Goal: Information Seeking & Learning: Learn about a topic

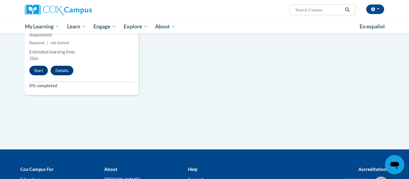
scroll to position [586, 0]
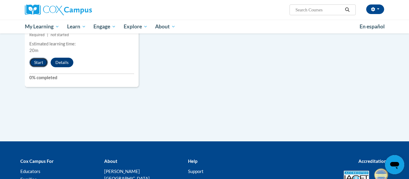
click at [43, 67] on button "Start" at bounding box center [38, 63] width 19 height 10
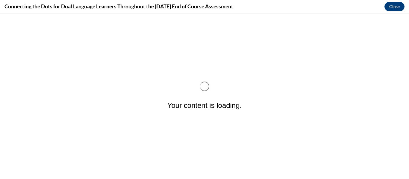
scroll to position [0, 0]
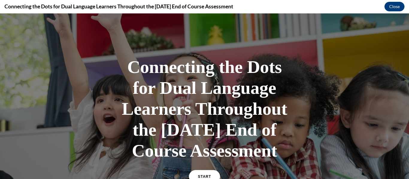
click at [372, 120] on div at bounding box center [204, 119] width 409 height 212
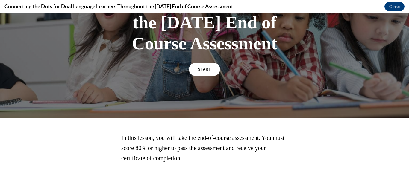
scroll to position [144, 0]
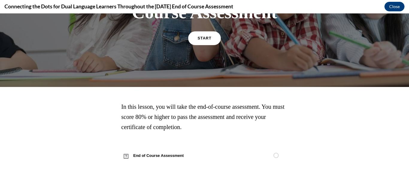
click at [212, 45] on link "START" at bounding box center [204, 38] width 33 height 14
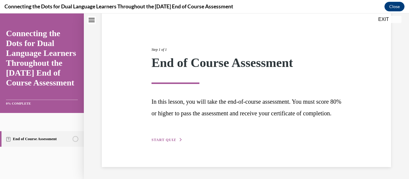
scroll to position [61, 0]
click at [161, 138] on span "START QUIZ" at bounding box center [163, 140] width 25 height 4
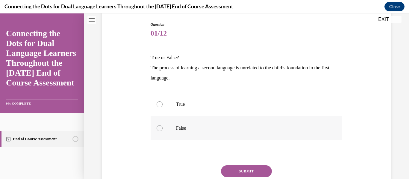
click at [180, 130] on p "False" at bounding box center [251, 128] width 151 height 6
click at [162, 130] on input "False" at bounding box center [159, 128] width 6 height 6
radio input "true"
click at [231, 168] on button "SUBMIT" at bounding box center [246, 171] width 51 height 12
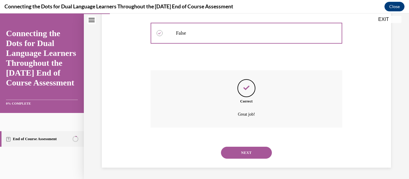
scroll to position [157, 0]
click at [113, 136] on div "Question 01/12 True or False? The process of learning a second language is unre…" at bounding box center [246, 37] width 292 height 259
click at [257, 154] on button "NEXT" at bounding box center [246, 152] width 51 height 12
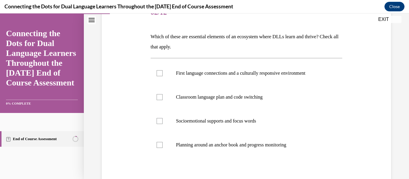
scroll to position [84, 0]
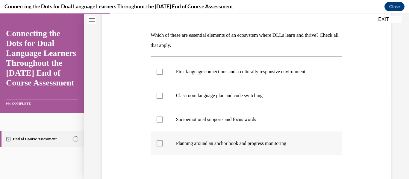
click at [162, 145] on div at bounding box center [159, 144] width 6 height 6
click at [162, 145] on input "Planning around an anchor book and progress monitoring" at bounding box center [159, 144] width 6 height 6
checkbox input "true"
click at [163, 123] on label "Socioemotional supports and focus words" at bounding box center [247, 120] width 192 height 24
click at [162, 123] on input "Socioemotional supports and focus words" at bounding box center [159, 120] width 6 height 6
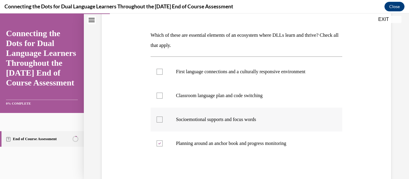
checkbox input "true"
click at [176, 98] on p "Classroom language plan and code switching" at bounding box center [251, 96] width 151 height 6
click at [162, 98] on input "Classroom language plan and code switching" at bounding box center [159, 96] width 6 height 6
checkbox input "true"
click at [187, 72] on p "First language connections and a culturally responsive environment" at bounding box center [251, 72] width 151 height 6
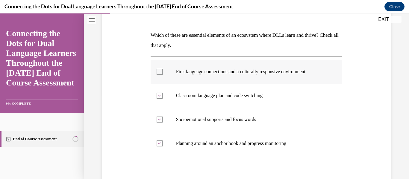
click at [162, 72] on input "First language connections and a culturally responsive environment" at bounding box center [159, 72] width 6 height 6
checkbox input "true"
click at [143, 80] on div "Question 02/12 Which of these are essential elements of an ecosystem where DLLs…" at bounding box center [246, 105] width 292 height 248
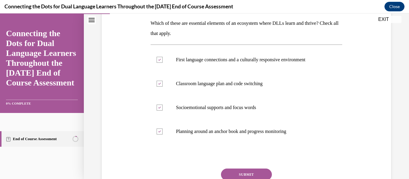
click at [244, 173] on button "SUBMIT" at bounding box center [246, 175] width 51 height 12
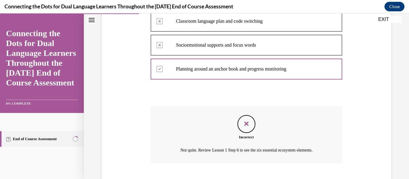
scroll to position [195, 0]
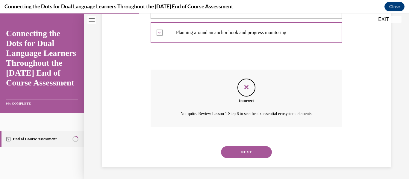
click at [140, 110] on div "Question 02/12 Which of these are essential elements of an ecosystem where DLLs…" at bounding box center [246, 18] width 292 height 297
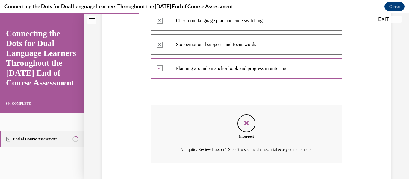
scroll to position [171, 0]
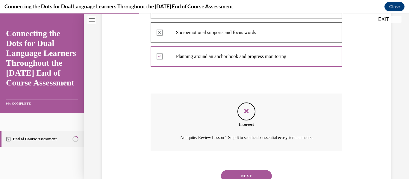
click at [233, 171] on button "NEXT" at bounding box center [246, 176] width 51 height 12
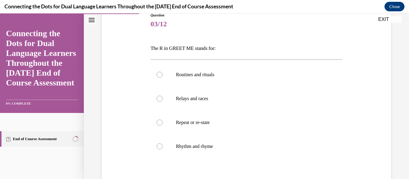
scroll to position [72, 0]
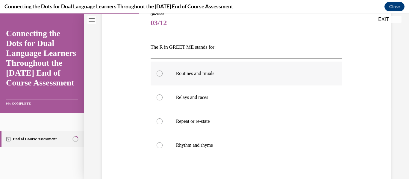
click at [210, 79] on label "Routines and rituals" at bounding box center [247, 74] width 192 height 24
click at [162, 77] on input "Routines and rituals" at bounding box center [159, 74] width 6 height 6
radio input "true"
click at [131, 90] on div "Question 03/12 The R in GREET ME stands for: Routines and rituals Relays and ra…" at bounding box center [246, 112] width 292 height 238
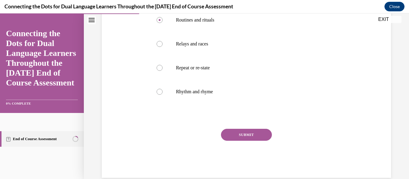
scroll to position [136, 0]
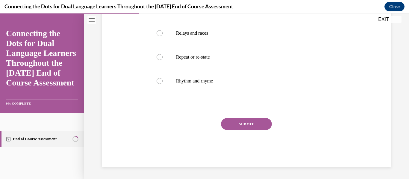
click at [241, 125] on button "SUBMIT" at bounding box center [246, 124] width 51 height 12
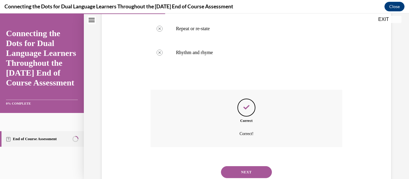
scroll to position [185, 0]
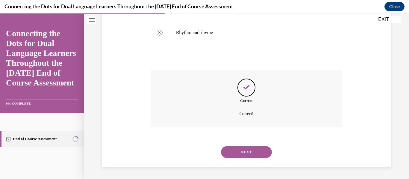
click at [240, 153] on button "NEXT" at bounding box center [246, 152] width 51 height 12
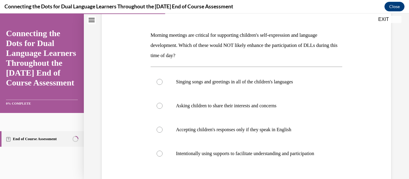
scroll to position [96, 0]
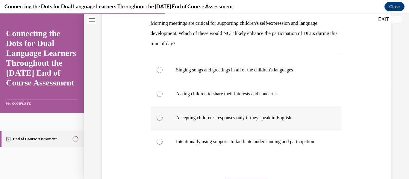
click at [251, 120] on p "Accepting children's responses only if they speak in English" at bounding box center [251, 118] width 151 height 6
click at [162, 120] on input "Accepting children's responses only if they speak in English" at bounding box center [159, 118] width 6 height 6
radio input "true"
click at [201, 162] on div "Question 04/12 Morning meetings are critical for supporting children's self-exp…" at bounding box center [247, 107] width 192 height 241
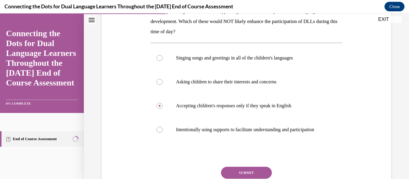
click at [249, 170] on button "SUBMIT" at bounding box center [246, 173] width 51 height 12
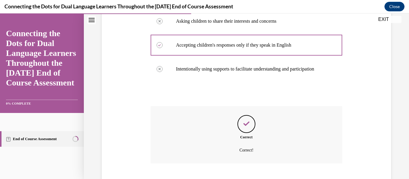
scroll to position [205, 0]
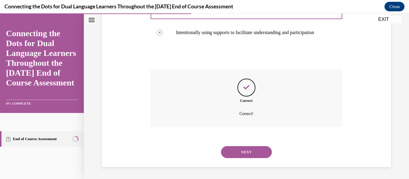
click at [254, 159] on div "NEXT" at bounding box center [247, 152] width 192 height 24
click at [257, 155] on button "NEXT" at bounding box center [246, 152] width 51 height 12
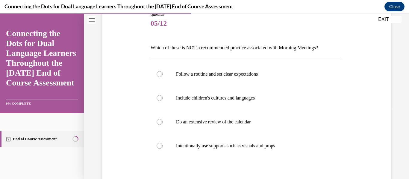
scroll to position [72, 0]
click at [206, 125] on label "Do an extensive review of the calendar" at bounding box center [247, 122] width 192 height 24
click at [162, 124] on input "Do an extensive review of the calendar" at bounding box center [159, 121] width 6 height 6
radio input "true"
click at [136, 127] on div "Question 05/12 Which of these is NOT a recommended practice associated with Mor…" at bounding box center [246, 112] width 292 height 238
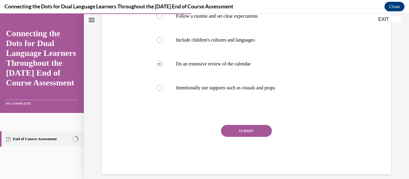
scroll to position [136, 0]
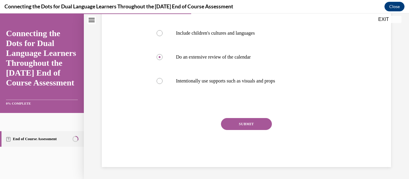
click at [246, 130] on div "SUBMIT" at bounding box center [247, 133] width 192 height 30
click at [247, 126] on button "SUBMIT" at bounding box center [246, 124] width 51 height 12
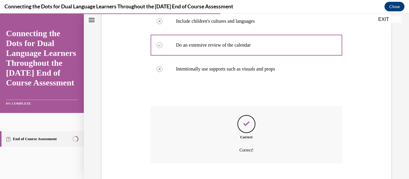
scroll to position [185, 0]
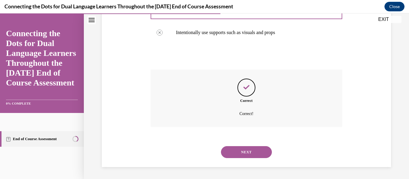
click at [236, 151] on button "NEXT" at bounding box center [246, 152] width 51 height 12
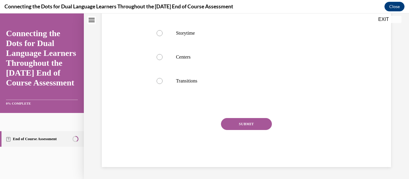
scroll to position [0, 0]
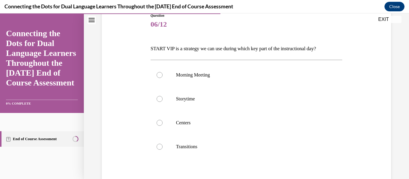
scroll to position [72, 0]
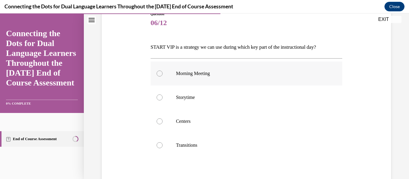
click at [218, 82] on label "Morning Meeting" at bounding box center [247, 74] width 192 height 24
click at [162, 77] on input "Morning Meeting" at bounding box center [159, 74] width 6 height 6
radio input "true"
click at [136, 92] on div "Question 06/12 START VIP is a strategy we can use during which key part of the …" at bounding box center [246, 112] width 292 height 238
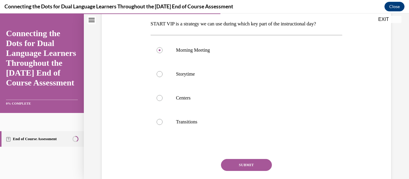
scroll to position [96, 0]
click at [252, 163] on button "SUBMIT" at bounding box center [246, 165] width 51 height 12
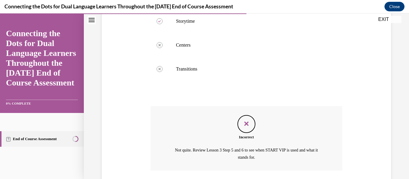
scroll to position [192, 0]
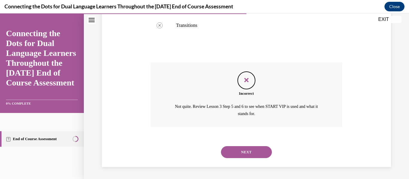
click at [167, 142] on div "NEXT" at bounding box center [247, 152] width 192 height 24
click at [256, 152] on button "NEXT" at bounding box center [246, 152] width 51 height 12
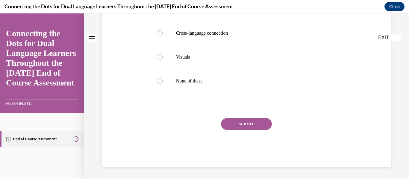
scroll to position [0, 0]
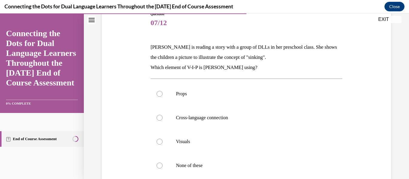
scroll to position [84, 0]
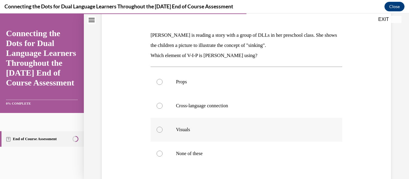
click at [192, 136] on label "Visuals" at bounding box center [247, 130] width 192 height 24
click at [162, 133] on input "Visuals" at bounding box center [159, 130] width 6 height 6
radio input "true"
click at [124, 133] on div "Question 07/12 Lucia is reading a story with a group of DLLs in her preschool c…" at bounding box center [246, 110] width 292 height 259
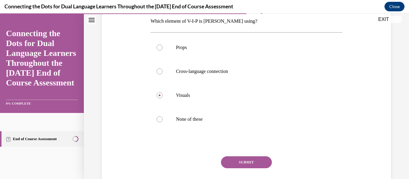
scroll to position [120, 0]
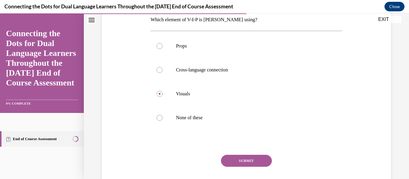
click at [253, 163] on button "SUBMIT" at bounding box center [246, 161] width 51 height 12
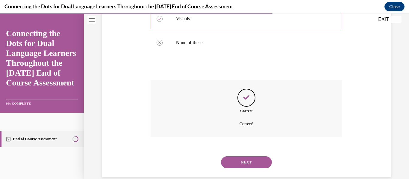
scroll to position [205, 0]
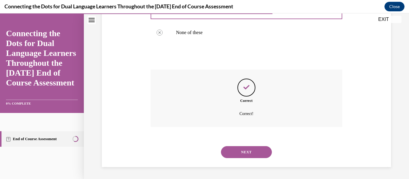
click at [253, 159] on div "NEXT" at bounding box center [247, 152] width 192 height 24
click at [256, 154] on button "NEXT" at bounding box center [246, 152] width 51 height 12
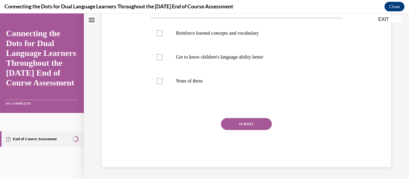
scroll to position [0, 0]
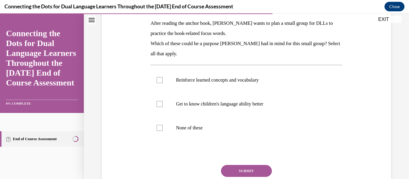
scroll to position [108, 0]
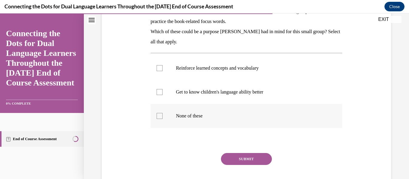
click at [206, 110] on label "None of these" at bounding box center [247, 116] width 192 height 24
click at [162, 113] on input "None of these" at bounding box center [159, 116] width 6 height 6
checkbox input "true"
click at [228, 155] on button "SUBMIT" at bounding box center [246, 159] width 51 height 12
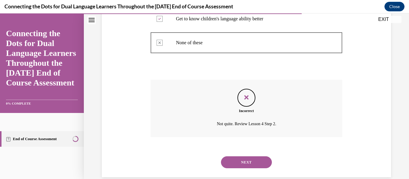
scroll to position [191, 0]
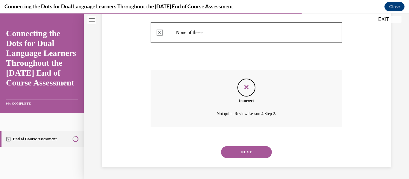
click at [243, 149] on button "NEXT" at bounding box center [246, 152] width 51 height 12
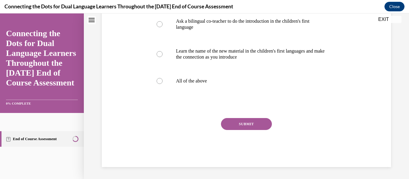
scroll to position [0, 0]
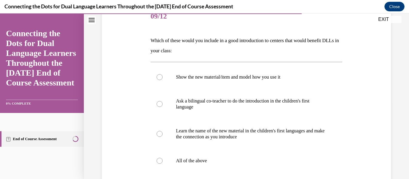
scroll to position [84, 0]
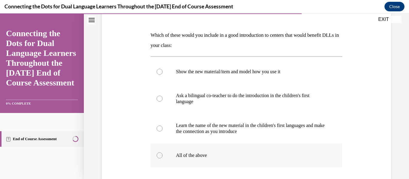
click at [209, 156] on p "All of the above" at bounding box center [251, 156] width 151 height 6
click at [162, 156] on input "All of the above" at bounding box center [159, 156] width 6 height 6
radio input "true"
click at [129, 132] on div "Question 09/12 Which of these would you include in a good introduction to cente…" at bounding box center [246, 111] width 292 height 260
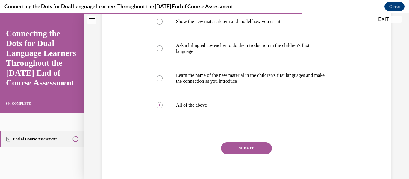
scroll to position [144, 0]
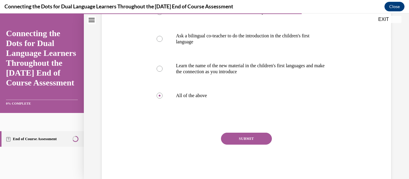
click at [264, 141] on button "SUBMIT" at bounding box center [246, 139] width 51 height 12
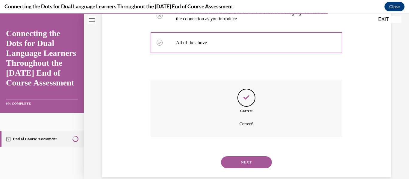
scroll to position [207, 0]
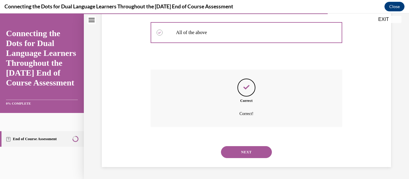
click at [254, 150] on button "NEXT" at bounding box center [246, 152] width 51 height 12
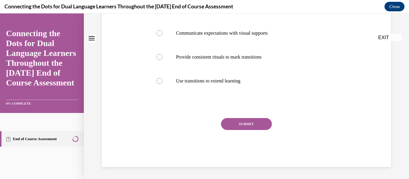
scroll to position [0, 0]
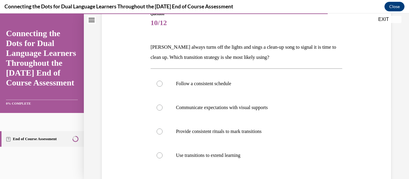
scroll to position [84, 0]
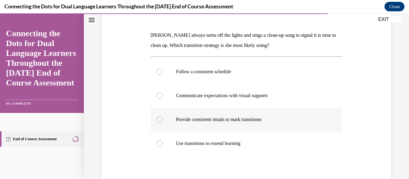
click at [222, 117] on p "Provide consistent rituals to mark transitions" at bounding box center [251, 120] width 151 height 6
click at [162, 117] on input "Provide consistent rituals to mark transitions" at bounding box center [159, 120] width 6 height 6
radio input "true"
click at [108, 112] on div "Question 10/12 Carolyn always turns off the lights and sings a clean-up song to…" at bounding box center [246, 105] width 292 height 248
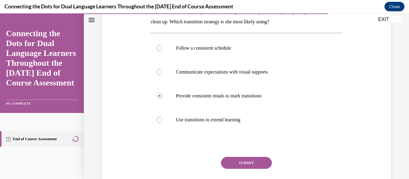
scroll to position [108, 0]
click at [239, 165] on button "SUBMIT" at bounding box center [246, 163] width 51 height 12
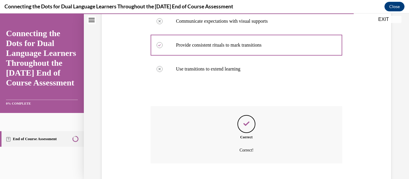
scroll to position [195, 0]
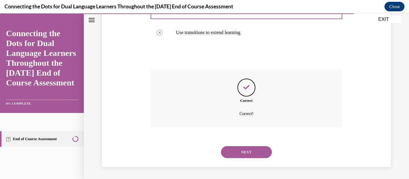
click at [245, 153] on button "NEXT" at bounding box center [246, 152] width 51 height 12
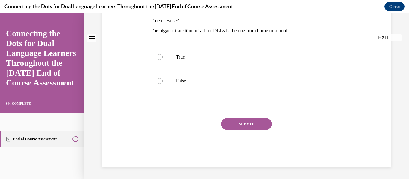
scroll to position [0, 0]
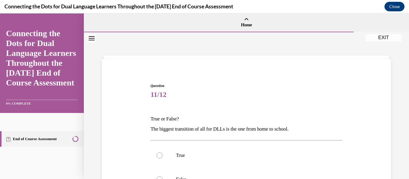
click at [118, 129] on div "Question 11/12 True or False? The biggest transition of all for DLLs is the one…" at bounding box center [246, 165] width 292 height 200
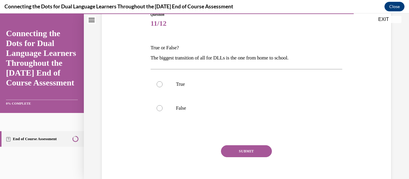
scroll to position [72, 0]
click at [188, 81] on p "True" at bounding box center [251, 84] width 151 height 6
click at [162, 81] on input "True" at bounding box center [159, 84] width 6 height 6
radio input "true"
click at [243, 139] on div "Question 11/12 True or False? The biggest transition of all for DLLs is the one…" at bounding box center [247, 102] width 192 height 183
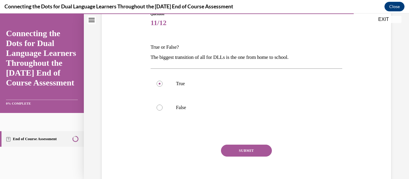
click at [242, 148] on button "SUBMIT" at bounding box center [246, 151] width 51 height 12
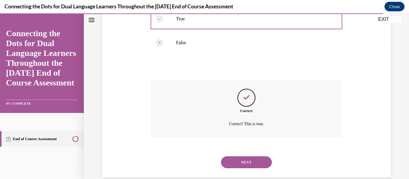
scroll to position [147, 0]
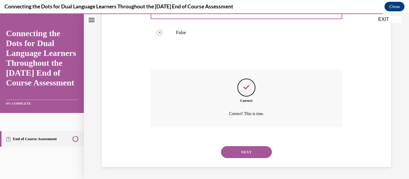
click at [242, 148] on button "NEXT" at bounding box center [246, 152] width 51 height 12
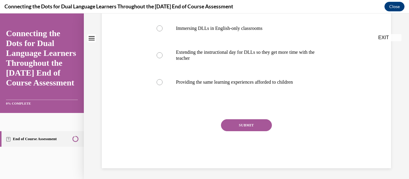
scroll to position [0, 0]
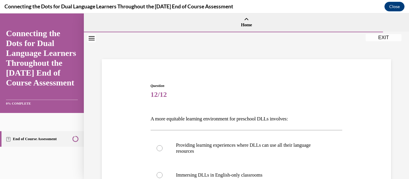
click at [272, 86] on span "Question" at bounding box center [247, 85] width 192 height 5
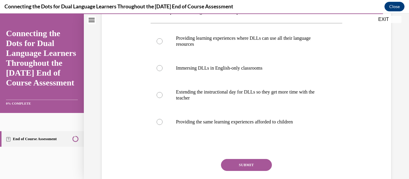
scroll to position [108, 0]
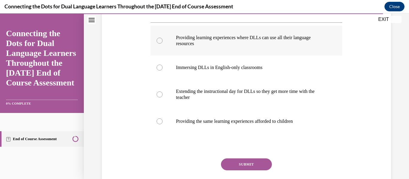
click at [232, 50] on label "Providing learning experiences where DLLs can use all their language resources" at bounding box center [247, 41] width 192 height 30
click at [162, 44] on input "Providing learning experiences where DLLs can use all their language resources" at bounding box center [159, 41] width 6 height 6
radio input "true"
click at [241, 165] on button "SUBMIT" at bounding box center [246, 165] width 51 height 12
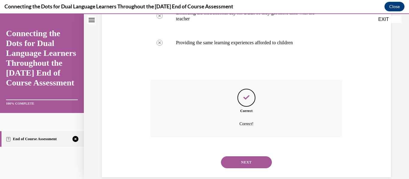
scroll to position [197, 0]
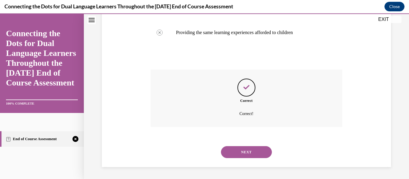
click at [248, 154] on button "NEXT" at bounding box center [246, 152] width 51 height 12
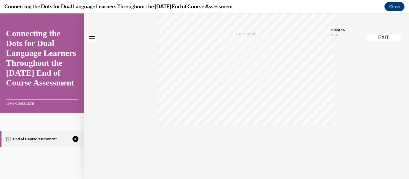
scroll to position [0, 0]
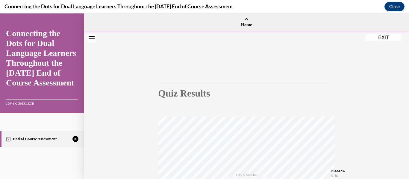
click at [170, 114] on div "Quiz Results PASSING 80% Your score 75% Failed PASSING 80% Your score Your scor…" at bounding box center [246, 176] width 177 height 234
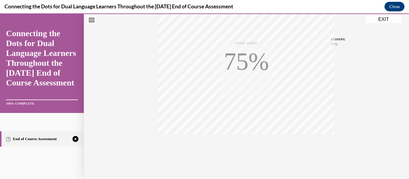
scroll to position [141, 0]
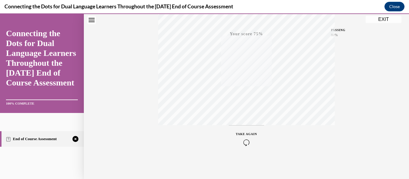
click at [251, 140] on icon "button" at bounding box center [246, 142] width 21 height 7
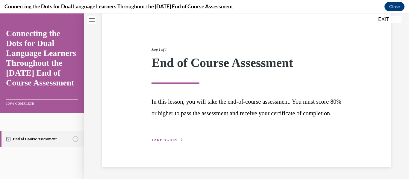
scroll to position [61, 0]
click at [174, 140] on span "TAKE AGAIN" at bounding box center [163, 140] width 25 height 4
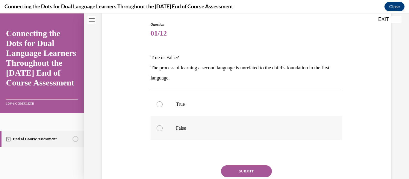
click at [169, 124] on label "False" at bounding box center [247, 128] width 192 height 24
click at [162, 125] on input "False" at bounding box center [159, 128] width 6 height 6
radio input "true"
click at [235, 167] on button "SUBMIT" at bounding box center [246, 171] width 51 height 12
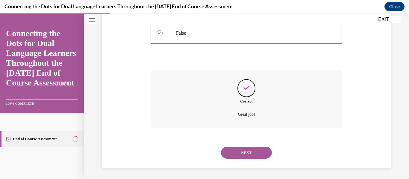
scroll to position [157, 0]
click at [250, 157] on button "NEXT" at bounding box center [246, 152] width 51 height 12
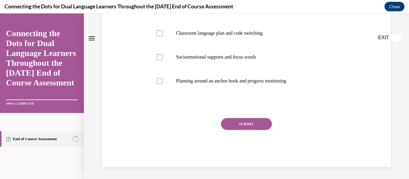
scroll to position [0, 0]
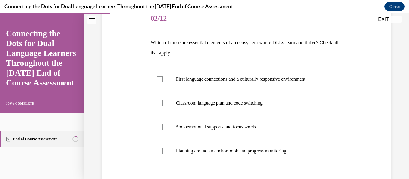
scroll to position [84, 0]
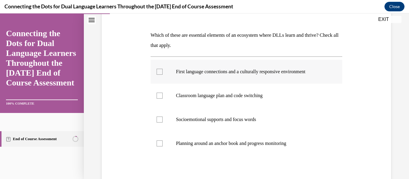
click at [182, 80] on label "First language connections and a culturally responsive environment" at bounding box center [247, 72] width 192 height 24
click at [162, 75] on input "First language connections and a culturally responsive environment" at bounding box center [159, 72] width 6 height 6
checkbox input "true"
click at [186, 142] on p "Planning around an anchor book and progress monitoring" at bounding box center [251, 144] width 151 height 6
click at [162, 142] on input "Planning around an anchor book and progress monitoring" at bounding box center [159, 144] width 6 height 6
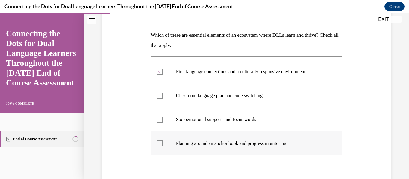
checkbox input "true"
click at [125, 139] on div "Question 02/12 Which of these are essential elements of an ecosystem where DLLs…" at bounding box center [246, 105] width 292 height 248
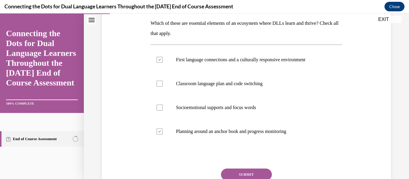
scroll to position [108, 0]
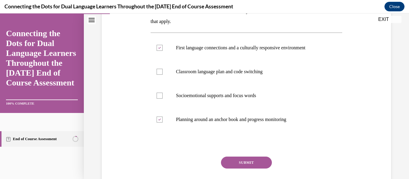
click at [231, 164] on button "SUBMIT" at bounding box center [246, 163] width 51 height 12
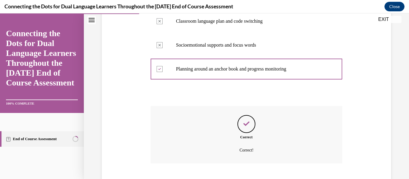
scroll to position [195, 0]
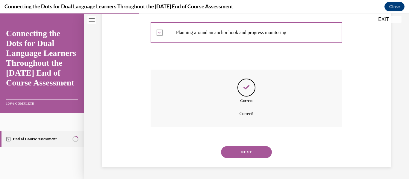
click at [237, 158] on button "NEXT" at bounding box center [246, 152] width 51 height 12
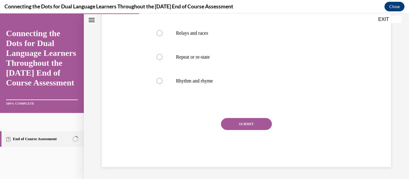
scroll to position [0, 0]
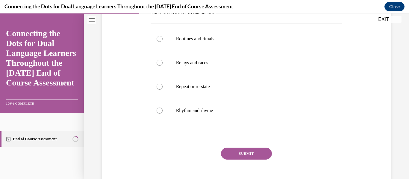
scroll to position [108, 0]
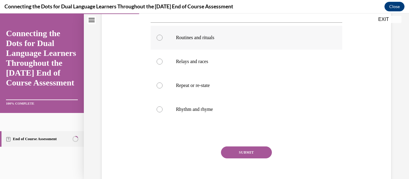
click at [211, 43] on label "Routines and rituals" at bounding box center [247, 38] width 192 height 24
click at [162, 41] on input "Routines and rituals" at bounding box center [159, 38] width 6 height 6
radio input "true"
click at [258, 154] on button "SUBMIT" at bounding box center [246, 153] width 51 height 12
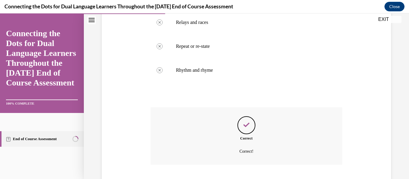
scroll to position [185, 0]
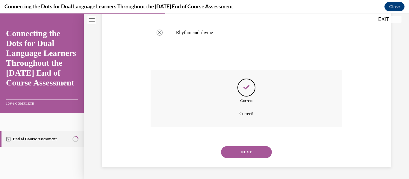
click at [258, 154] on button "NEXT" at bounding box center [246, 152] width 51 height 12
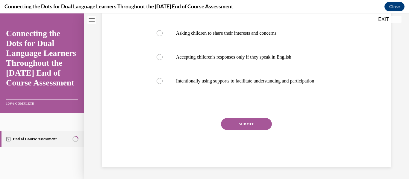
scroll to position [0, 0]
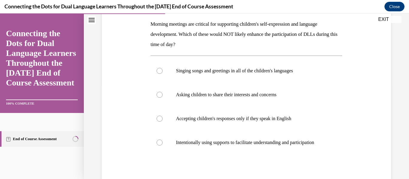
scroll to position [96, 0]
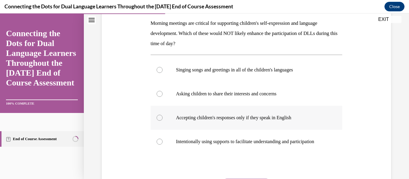
click at [270, 121] on label "Accepting children's responses only if they speak in English" at bounding box center [247, 118] width 192 height 24
click at [162, 121] on input "Accepting children's responses only if they speak in English" at bounding box center [159, 118] width 6 height 6
radio input "true"
click at [142, 126] on div "Question 04/12 Morning meetings are critical for supporting children's self-exp…" at bounding box center [246, 98] width 292 height 259
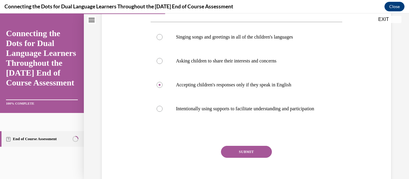
scroll to position [132, 0]
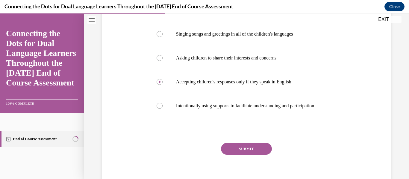
click at [261, 152] on button "SUBMIT" at bounding box center [246, 149] width 51 height 12
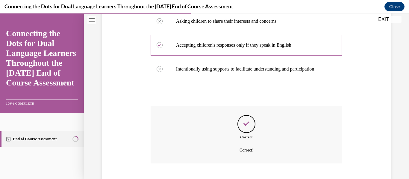
scroll to position [205, 0]
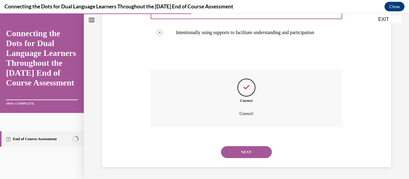
click at [261, 152] on button "NEXT" at bounding box center [246, 152] width 51 height 12
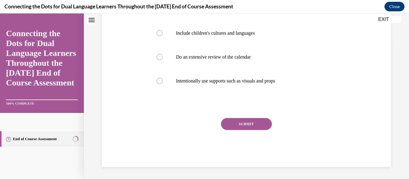
scroll to position [0, 0]
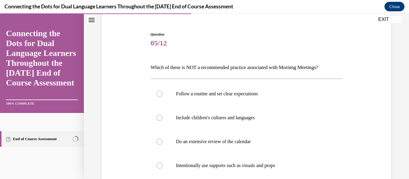
scroll to position [84, 0]
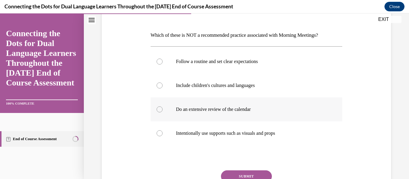
click at [224, 120] on label "Do an extensive review of the calendar" at bounding box center [247, 110] width 192 height 24
click at [162, 113] on input "Do an extensive review of the calendar" at bounding box center [159, 110] width 6 height 6
radio input "true"
click at [238, 173] on button "SUBMIT" at bounding box center [246, 177] width 51 height 12
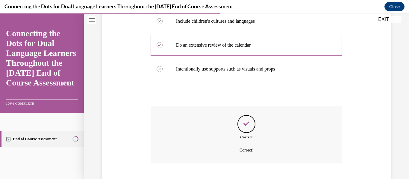
scroll to position [185, 0]
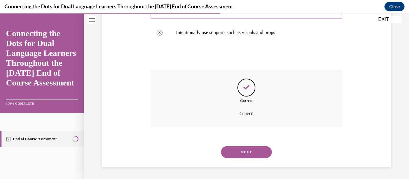
click at [256, 155] on button "NEXT" at bounding box center [246, 152] width 51 height 12
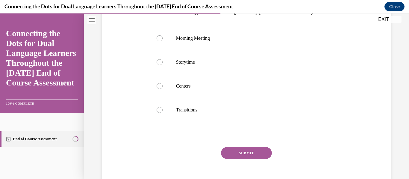
scroll to position [120, 0]
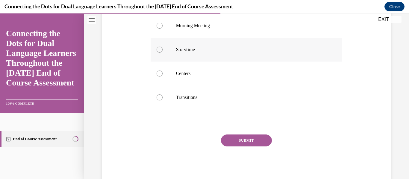
click at [197, 60] on label "Storytime" at bounding box center [247, 50] width 192 height 24
click at [162, 53] on input "Storytime" at bounding box center [159, 50] width 6 height 6
radio input "true"
click at [228, 140] on button "SUBMIT" at bounding box center [246, 141] width 51 height 12
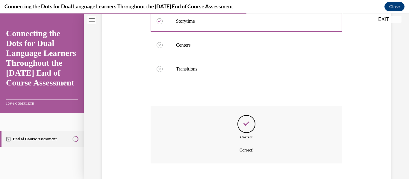
scroll to position [185, 0]
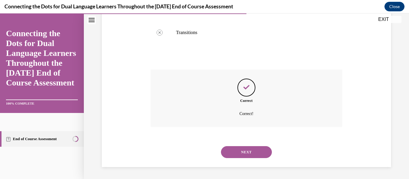
click at [237, 152] on button "NEXT" at bounding box center [246, 152] width 51 height 12
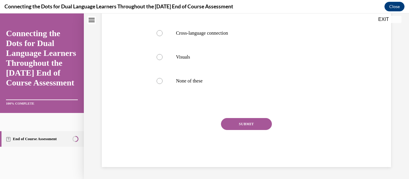
scroll to position [0, 0]
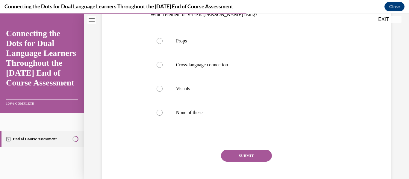
scroll to position [132, 0]
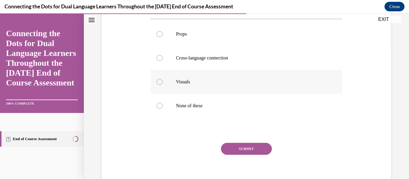
click at [214, 91] on label "Visuals" at bounding box center [247, 82] width 192 height 24
click at [162, 85] on input "Visuals" at bounding box center [159, 82] width 6 height 6
radio input "true"
click at [238, 150] on button "SUBMIT" at bounding box center [246, 149] width 51 height 12
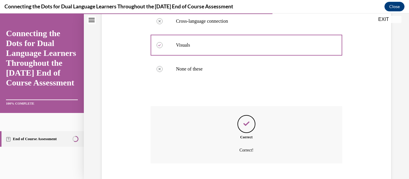
scroll to position [205, 0]
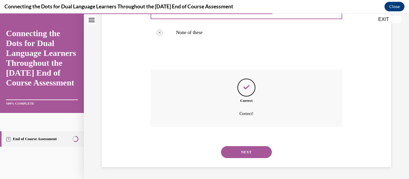
click at [238, 150] on button "NEXT" at bounding box center [246, 152] width 51 height 12
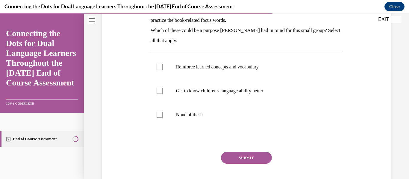
scroll to position [120, 0]
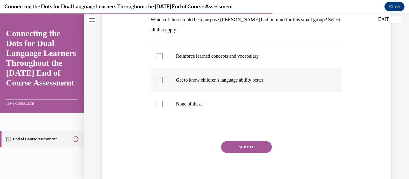
click at [208, 78] on p "Get to know children's language ability better" at bounding box center [251, 80] width 151 height 6
click at [162, 78] on input "Get to know children's language ability better" at bounding box center [159, 80] width 6 height 6
checkbox input "true"
click at [218, 63] on label "Reinforce learned concepts and vocabulary" at bounding box center [247, 56] width 192 height 24
click at [162, 59] on input "Reinforce learned concepts and vocabulary" at bounding box center [159, 56] width 6 height 6
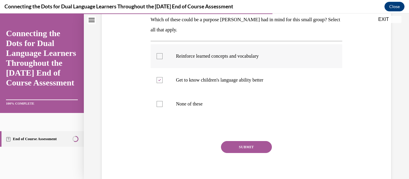
checkbox input "true"
click at [242, 139] on div "Question 08/12 After reading the anchor book, Jonathan wants to plan a small gr…" at bounding box center [247, 76] width 192 height 227
click at [243, 138] on div "Question 08/12 After reading the anchor book, Jonathan wants to plan a small gr…" at bounding box center [247, 76] width 192 height 227
click at [244, 142] on button "SUBMIT" at bounding box center [246, 147] width 51 height 12
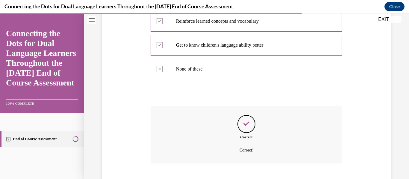
scroll to position [191, 0]
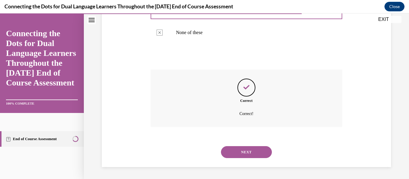
click at [246, 158] on button "NEXT" at bounding box center [246, 152] width 51 height 12
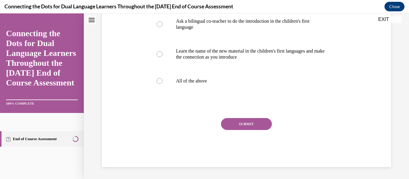
scroll to position [0, 0]
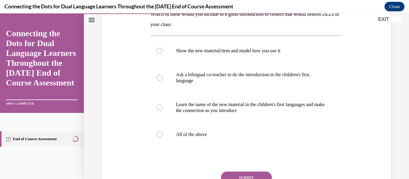
scroll to position [108, 0]
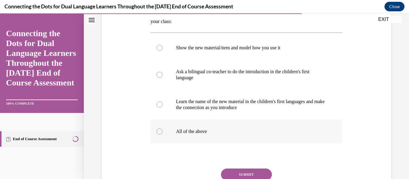
click at [203, 134] on p "All of the above" at bounding box center [251, 132] width 151 height 6
click at [162, 134] on input "All of the above" at bounding box center [159, 132] width 6 height 6
radio input "true"
click at [244, 174] on button "SUBMIT" at bounding box center [246, 175] width 51 height 12
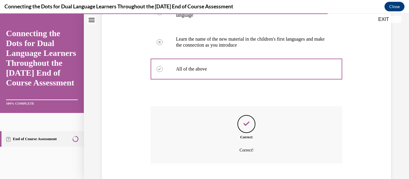
scroll to position [207, 0]
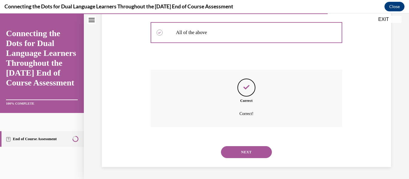
click at [251, 153] on button "NEXT" at bounding box center [246, 152] width 51 height 12
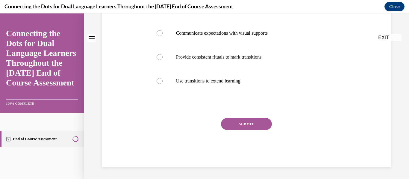
scroll to position [0, 0]
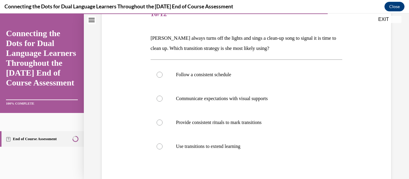
scroll to position [84, 0]
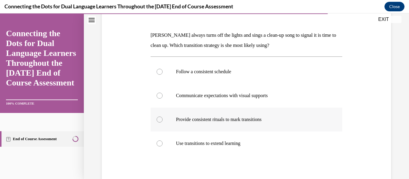
click at [222, 123] on label "Provide consistent rituals to mark transitions" at bounding box center [247, 120] width 192 height 24
click at [162, 123] on input "Provide consistent rituals to mark transitions" at bounding box center [159, 120] width 6 height 6
radio input "true"
click at [110, 117] on div "Question 10/12 Carolyn always turns off the lights and sings a clean-up song to…" at bounding box center [246, 105] width 292 height 248
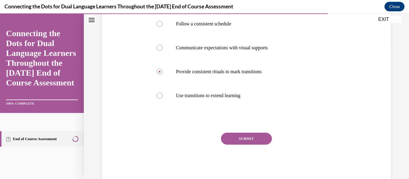
click at [247, 138] on button "SUBMIT" at bounding box center [246, 139] width 51 height 12
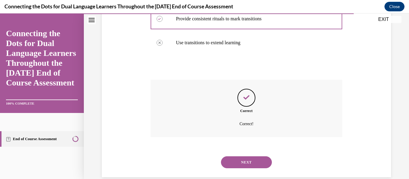
scroll to position [195, 0]
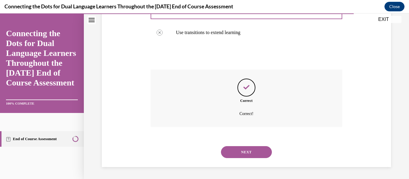
click at [248, 143] on div "NEXT" at bounding box center [247, 152] width 192 height 24
click at [249, 150] on button "NEXT" at bounding box center [246, 152] width 51 height 12
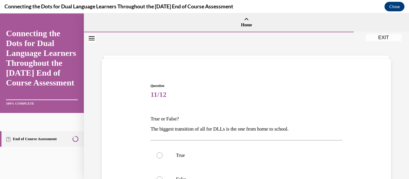
click at [153, 126] on p "The biggest transition of all for DLLs is the one from home to school." at bounding box center [247, 129] width 192 height 10
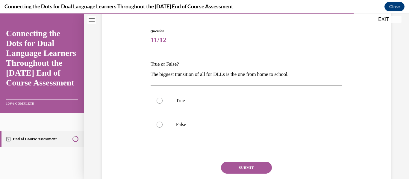
scroll to position [72, 0]
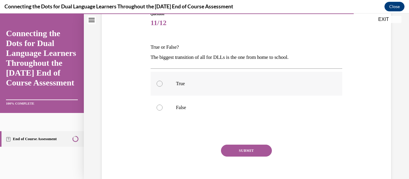
click at [188, 89] on label "True" at bounding box center [247, 84] width 192 height 24
click at [162, 87] on input "True" at bounding box center [159, 84] width 6 height 6
radio input "true"
click at [233, 152] on button "SUBMIT" at bounding box center [246, 151] width 51 height 12
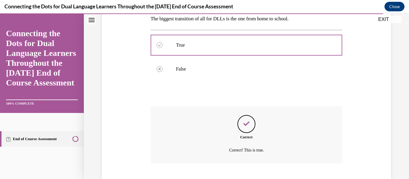
scroll to position [147, 0]
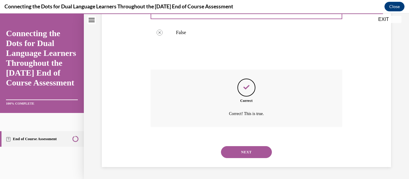
click at [233, 152] on button "NEXT" at bounding box center [246, 152] width 51 height 12
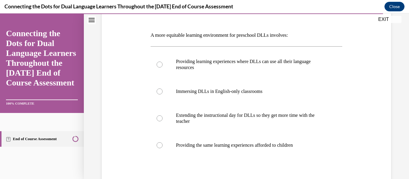
scroll to position [96, 0]
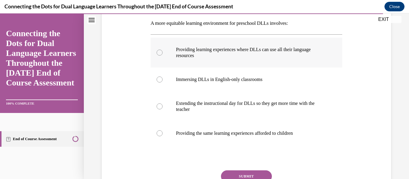
click at [241, 53] on p "Providing learning experiences where DLLs can use all their language resources" at bounding box center [251, 53] width 151 height 12
click at [162, 53] on input "Providing learning experiences where DLLs can use all their language resources" at bounding box center [159, 53] width 6 height 6
radio input "true"
click at [247, 174] on button "SUBMIT" at bounding box center [246, 177] width 51 height 12
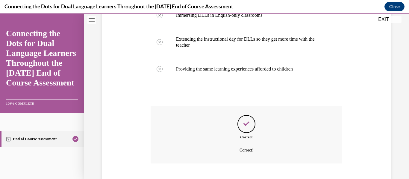
scroll to position [197, 0]
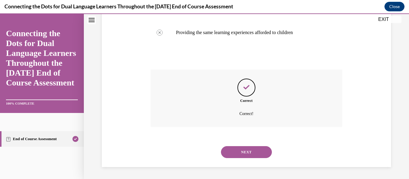
click at [258, 147] on button "NEXT" at bounding box center [246, 152] width 51 height 12
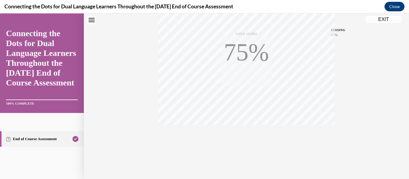
scroll to position [0, 0]
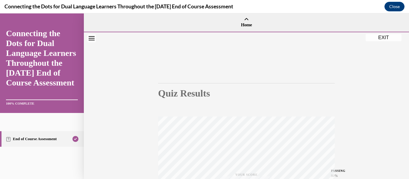
click at [165, 109] on div "Quiz Results PASSING 80% Your score 100% Passed PASSING 80% Your score Your sco…" at bounding box center [246, 176] width 177 height 234
click at [395, 39] on button "EXIT" at bounding box center [383, 37] width 36 height 7
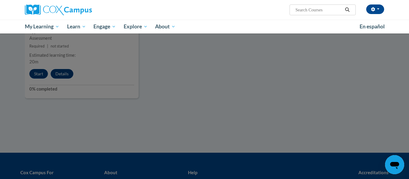
scroll to position [575, 0]
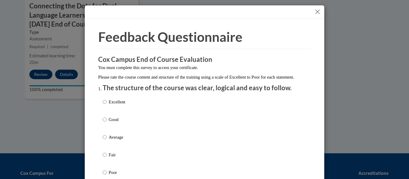
click at [124, 148] on label "Average" at bounding box center [114, 142] width 22 height 16
click at [107, 141] on input "Average" at bounding box center [105, 137] width 4 height 7
radio input "true"
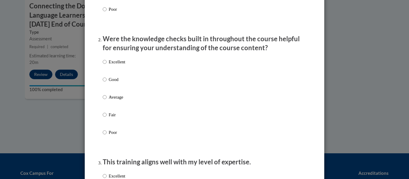
scroll to position [192, 0]
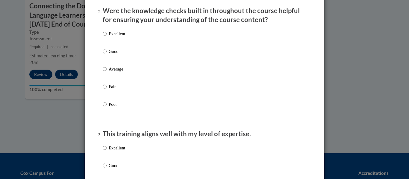
click at [126, 76] on div "Excellent Good Average Fair Poor" at bounding box center [204, 77] width 203 height 98
click at [119, 72] on p "Average" at bounding box center [117, 69] width 16 height 7
click at [107, 72] on input "Average" at bounding box center [105, 69] width 4 height 7
radio input "true"
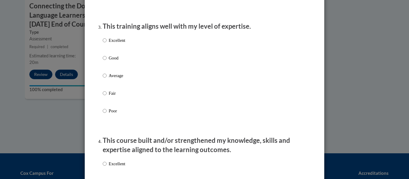
scroll to position [311, 0]
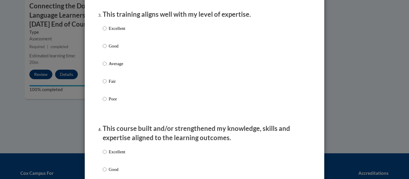
click at [119, 67] on p "Average" at bounding box center [117, 63] width 16 height 7
click at [107, 67] on input "Average" at bounding box center [105, 63] width 4 height 7
radio input "true"
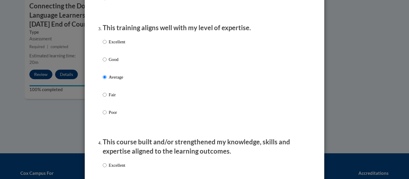
scroll to position [297, 0]
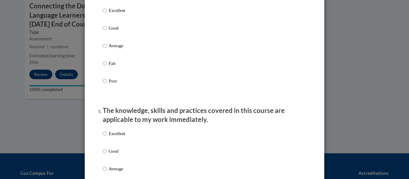
scroll to position [477, 0]
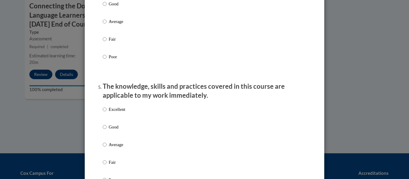
click at [128, 32] on div "Excellent Good Average Fair Poor" at bounding box center [204, 29] width 203 height 98
click at [123, 30] on label "Average" at bounding box center [114, 26] width 22 height 16
click at [107, 25] on input "Average" at bounding box center [105, 21] width 4 height 7
radio input "true"
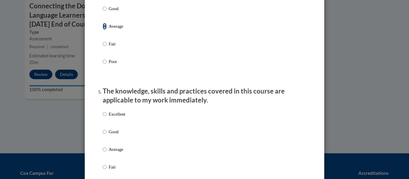
scroll to position [471, 0]
click at [118, 154] on p "Average" at bounding box center [117, 150] width 16 height 7
click at [107, 154] on input "Average" at bounding box center [105, 150] width 4 height 7
radio input "true"
click at [92, 137] on div "Feedback Questionnaire Rate Course Comments Cox Campus End of Course Evaluation…" at bounding box center [204, 165] width 239 height 1234
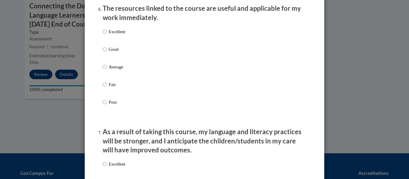
scroll to position [687, 0]
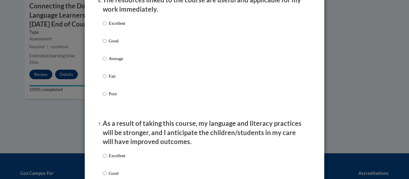
click at [123, 62] on p "Average" at bounding box center [117, 58] width 16 height 7
click at [107, 62] on input "Average" at bounding box center [105, 58] width 4 height 7
radio input "true"
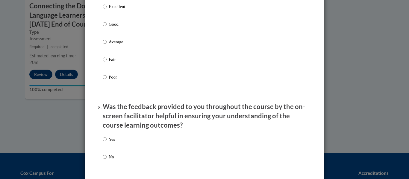
scroll to position [843, 0]
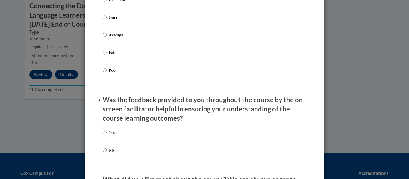
click at [123, 45] on label "Average" at bounding box center [114, 40] width 22 height 16
click at [107, 38] on input "Average" at bounding box center [105, 35] width 4 height 7
radio input "true"
click at [110, 136] on p "Yes" at bounding box center [112, 132] width 6 height 7
click at [107, 136] on input "Yes" at bounding box center [105, 132] width 4 height 7
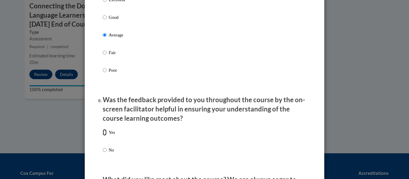
radio input "true"
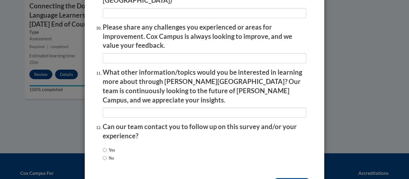
scroll to position [1064, 0]
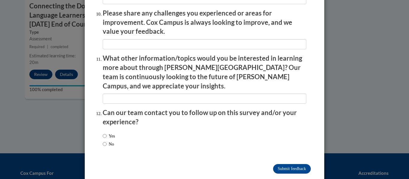
click at [113, 141] on label "No" at bounding box center [108, 144] width 11 height 7
click at [107, 141] on input "No" at bounding box center [105, 144] width 4 height 7
radio input "true"
click at [283, 164] on input "Submit feedback" at bounding box center [292, 169] width 38 height 10
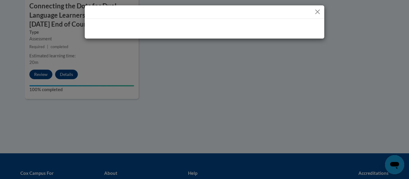
scroll to position [0, 0]
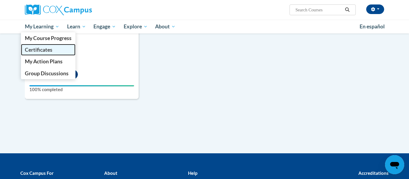
click at [46, 50] on span "Certificates" at bounding box center [39, 50] width 28 height 6
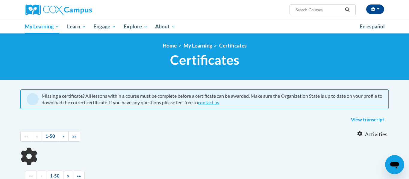
click at [46, 50] on div "<en>Home</en><fr>Accueil</fr><de>Zuhause</de><it>Casa</it><es>Casa</es><pt>Casa…" at bounding box center [204, 56] width 377 height 28
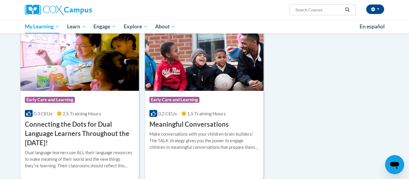
scroll to position [287, 0]
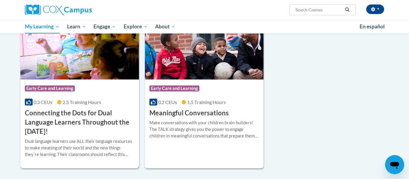
click at [56, 116] on h3 "Connecting the Dots for Dual Language Learners Throughout the Preschool Day!" at bounding box center [80, 123] width 110 height 28
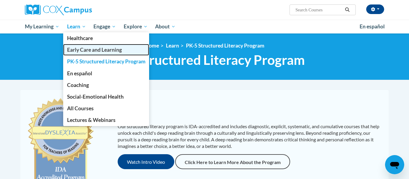
click at [86, 52] on span "Early Care and Learning" at bounding box center [94, 50] width 55 height 6
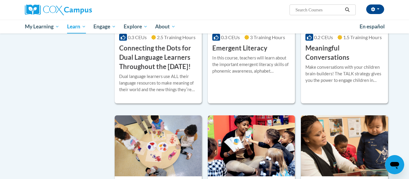
scroll to position [395, 0]
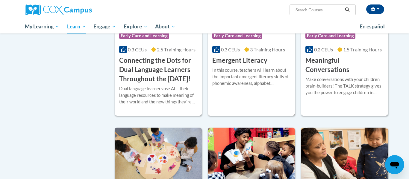
click at [267, 63] on div "Course Category: Early Care and Learning 0.3 CEUs 3 Training Hours COURSE Emerg…" at bounding box center [251, 46] width 87 height 38
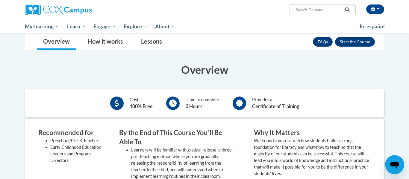
scroll to position [72, 0]
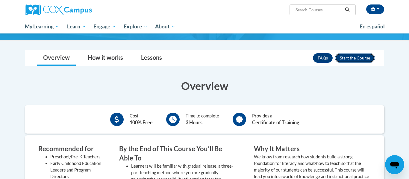
click at [351, 60] on button "Enroll" at bounding box center [355, 58] width 40 height 10
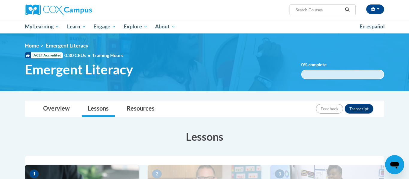
click at [236, 133] on h3 "Lessons" at bounding box center [204, 136] width 359 height 15
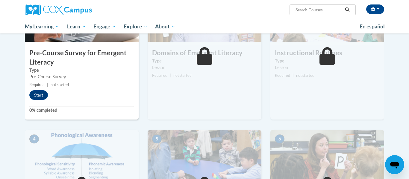
scroll to position [192, 0]
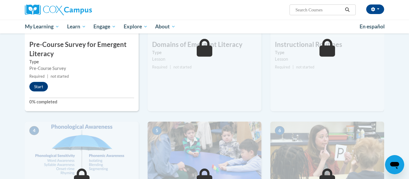
click at [38, 93] on div "1 Pre-Course Survey for Emergent Literacy Type Pre-Course Survey Required | not…" at bounding box center [82, 43] width 114 height 138
click at [39, 91] on button "Start" at bounding box center [38, 87] width 19 height 10
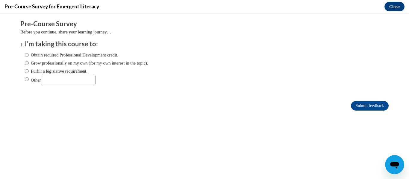
scroll to position [0, 0]
click at [37, 81] on label "Other" at bounding box center [60, 80] width 71 height 8
click at [29, 81] on input "Other" at bounding box center [27, 79] width 4 height 7
radio input "true"
click at [370, 107] on input "Submit feedback" at bounding box center [370, 106] width 38 height 10
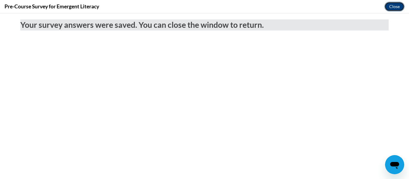
click at [394, 8] on button "Close" at bounding box center [394, 7] width 20 height 10
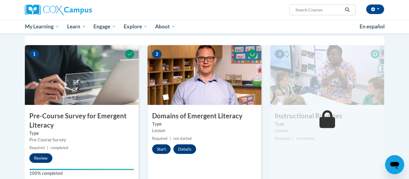
scroll to position [108, 0]
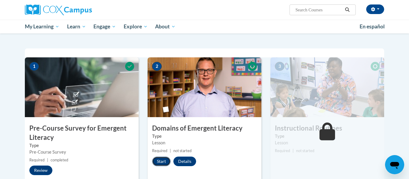
click at [165, 164] on button "Start" at bounding box center [161, 162] width 19 height 10
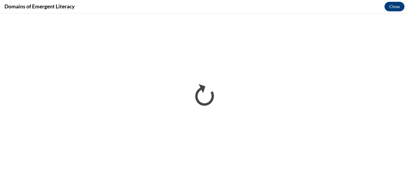
scroll to position [0, 0]
